Goal: Information Seeking & Learning: Learn about a topic

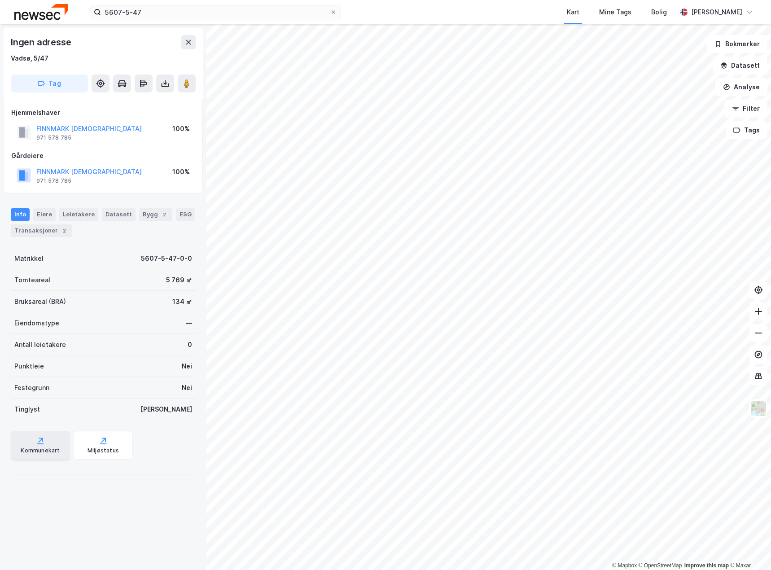
click at [40, 447] on div "Kommunekart" at bounding box center [40, 450] width 39 height 7
